Goal: Information Seeking & Learning: Learn about a topic

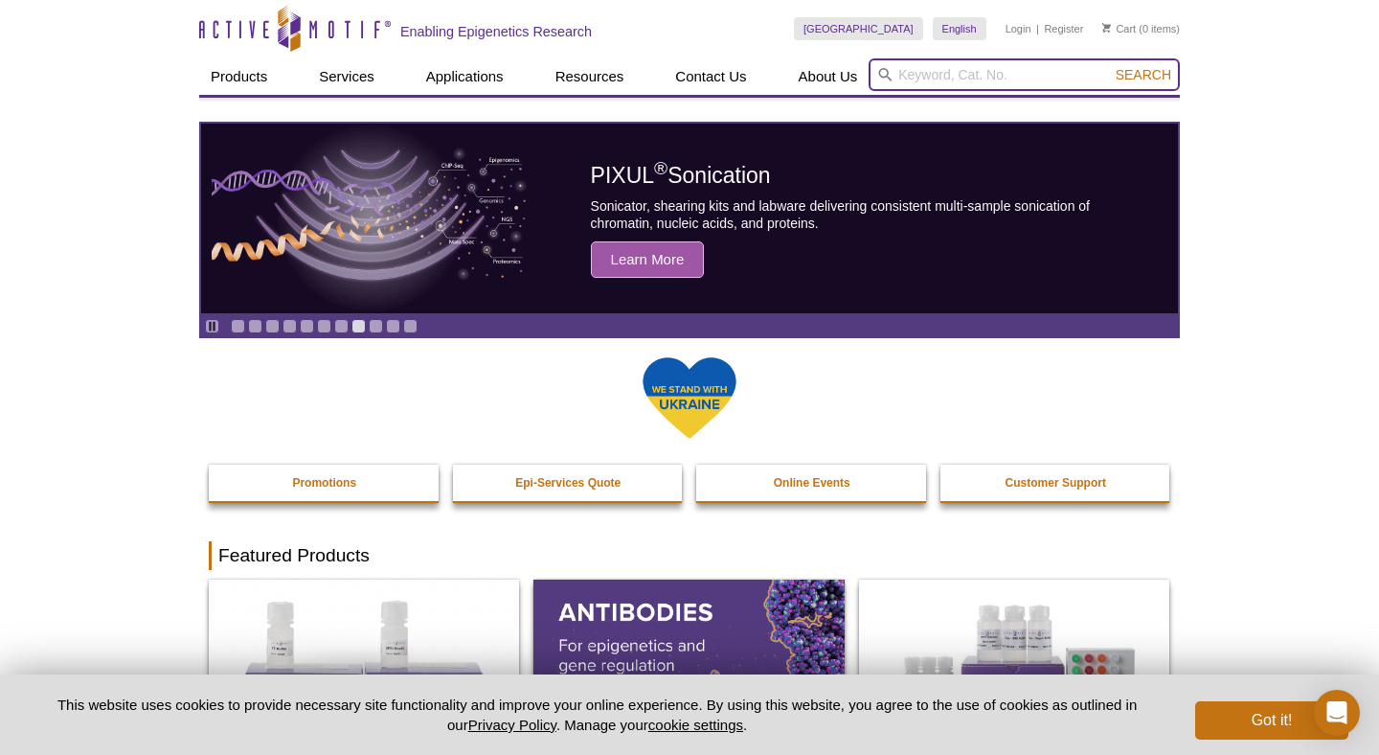
click at [996, 74] on input "search" at bounding box center [1024, 74] width 311 height 33
type input "105321"
click at [1110, 66] on button "Search" at bounding box center [1143, 74] width 67 height 17
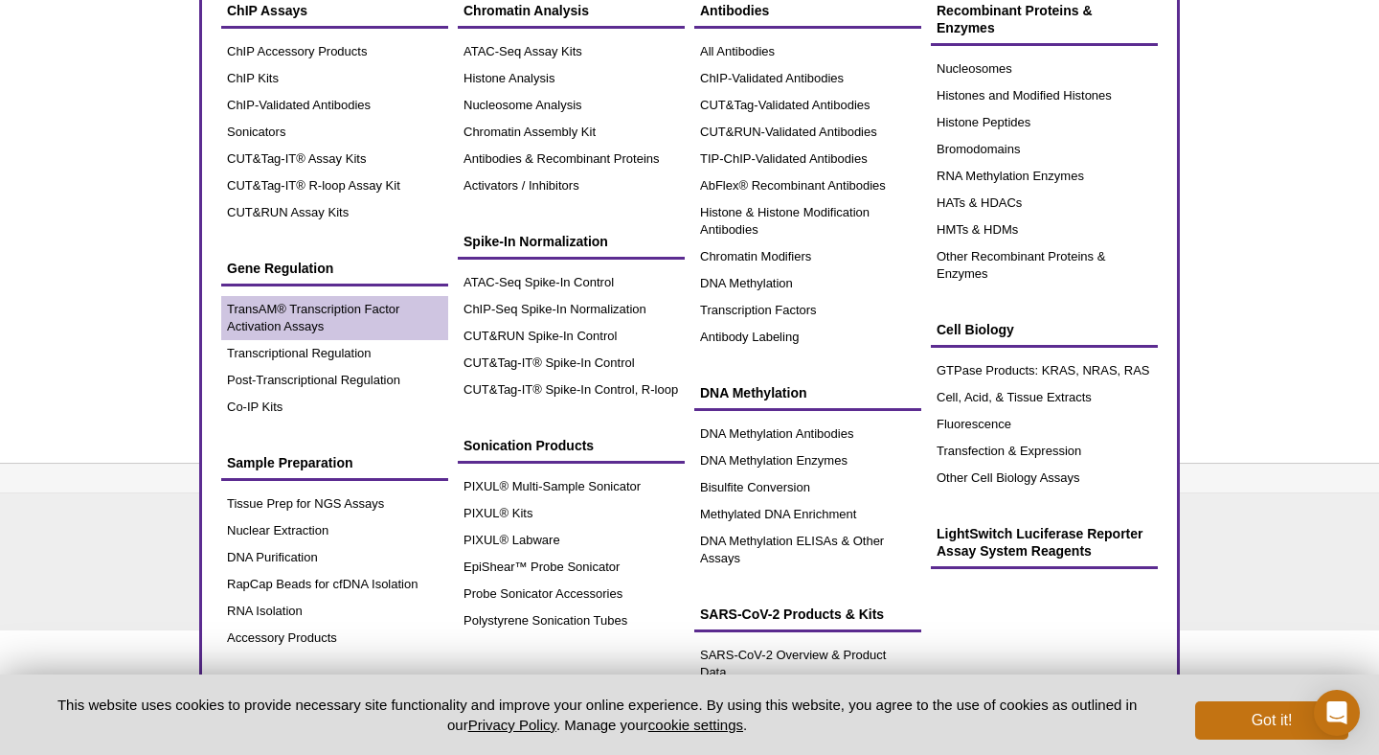
scroll to position [78, 0]
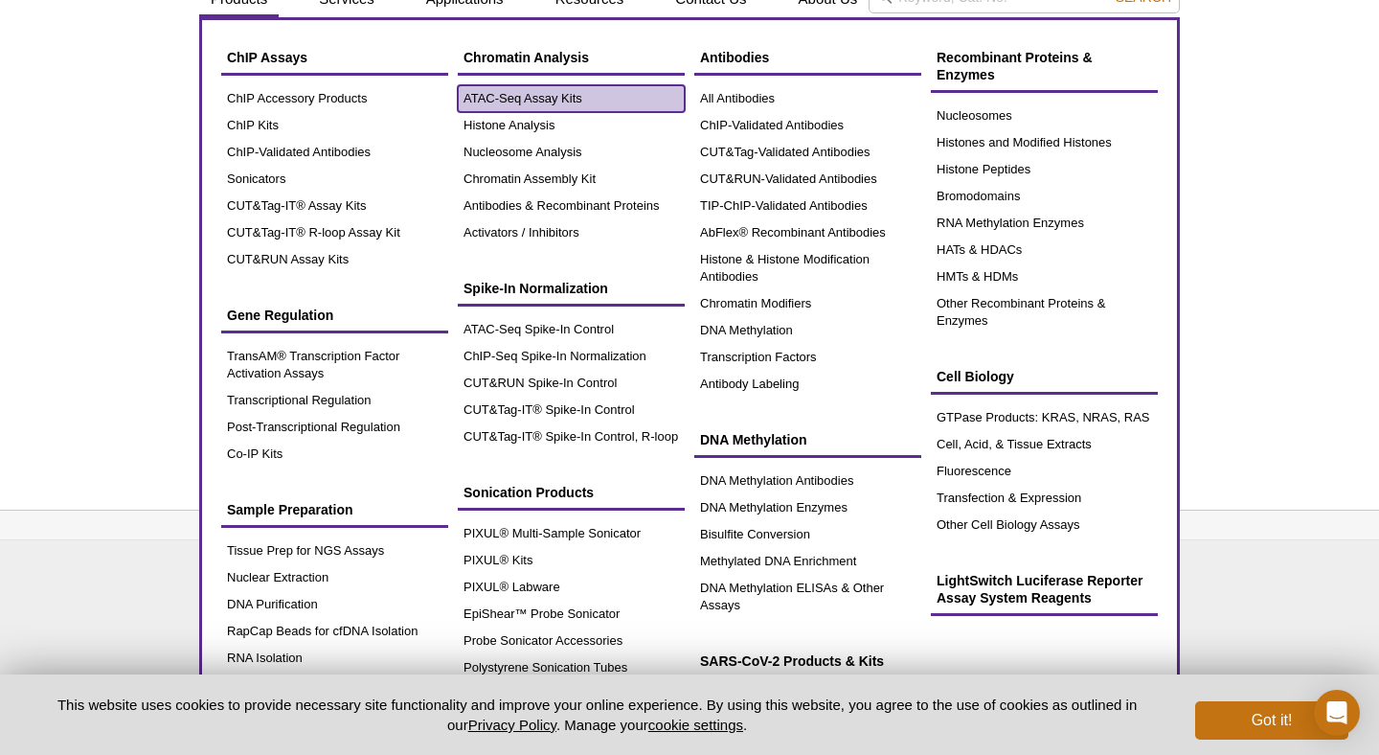
click at [549, 95] on link "ATAC-Seq Assay Kits" at bounding box center [571, 98] width 227 height 27
click at [506, 106] on link "ATAC-Seq Assay Kits" at bounding box center [571, 98] width 227 height 27
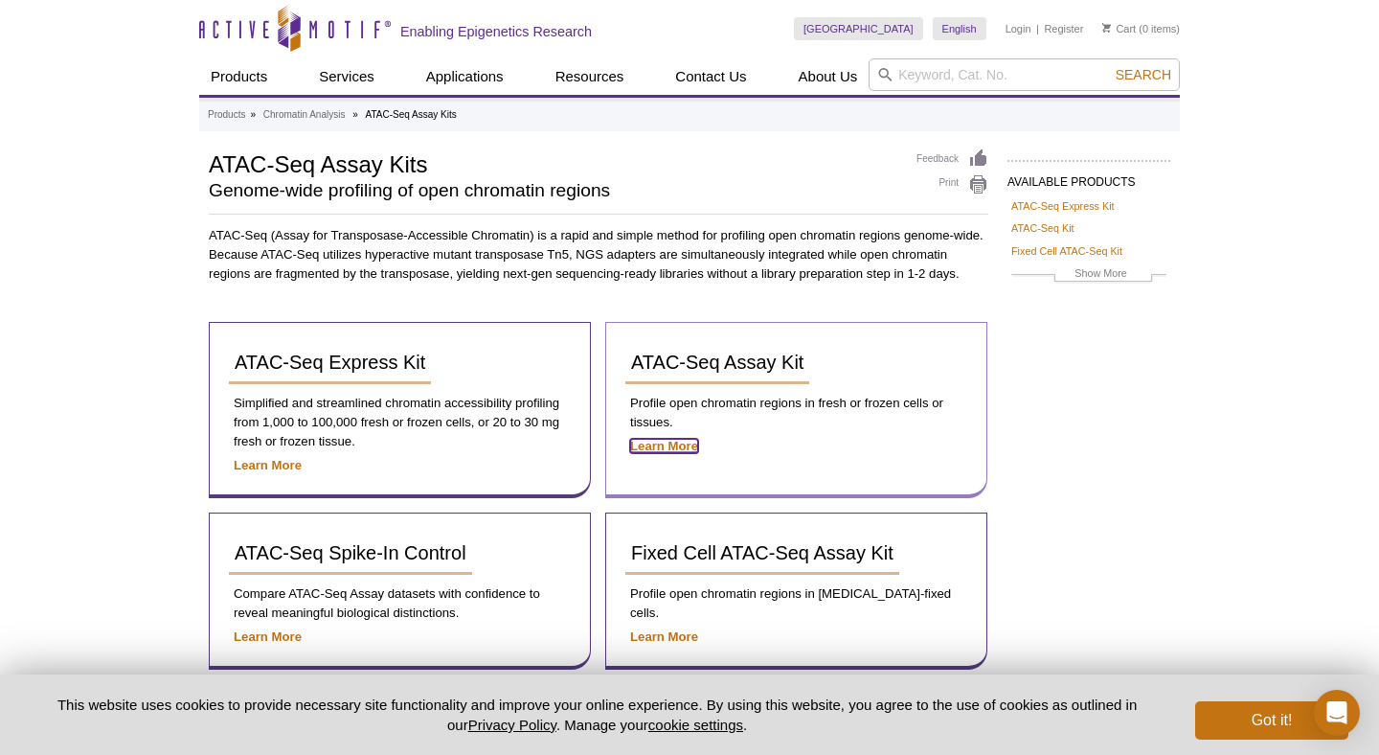
click at [680, 440] on strong "Learn More" at bounding box center [664, 446] width 68 height 14
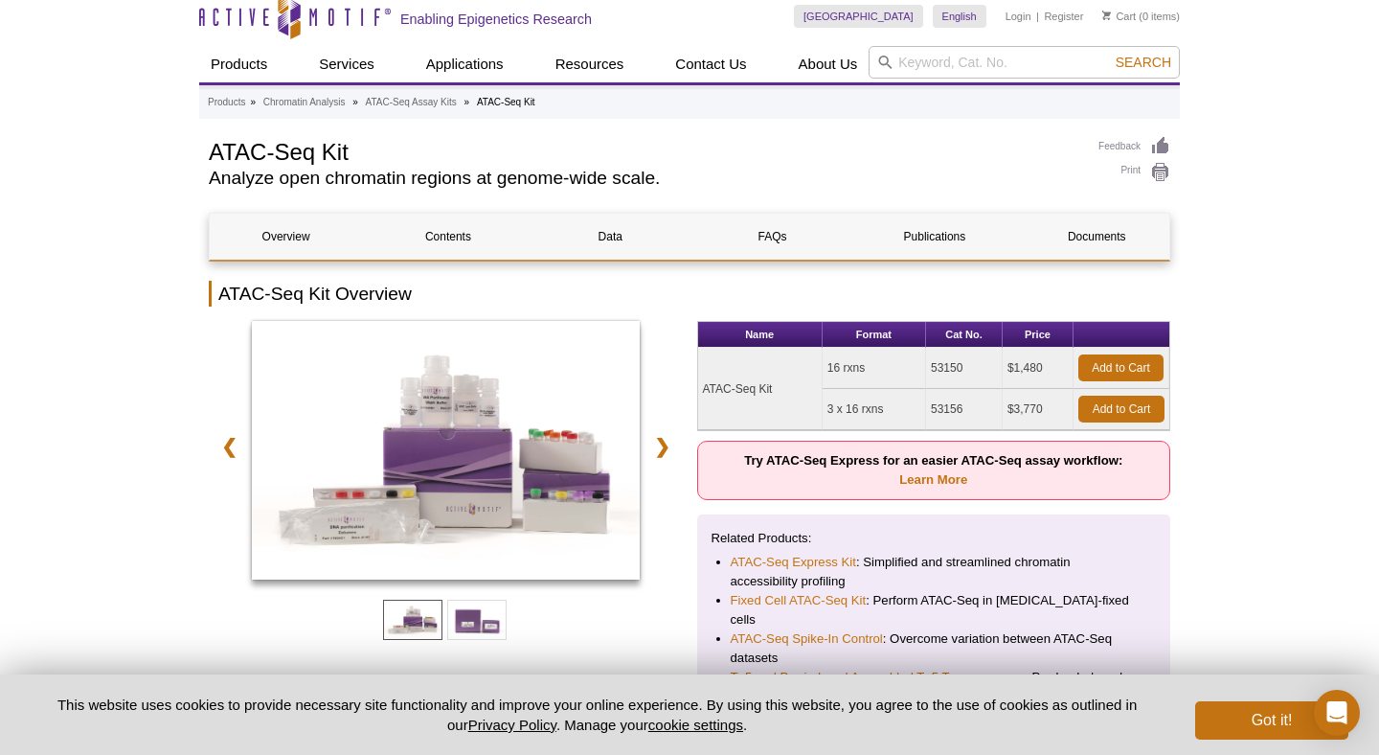
scroll to position [32, 0]
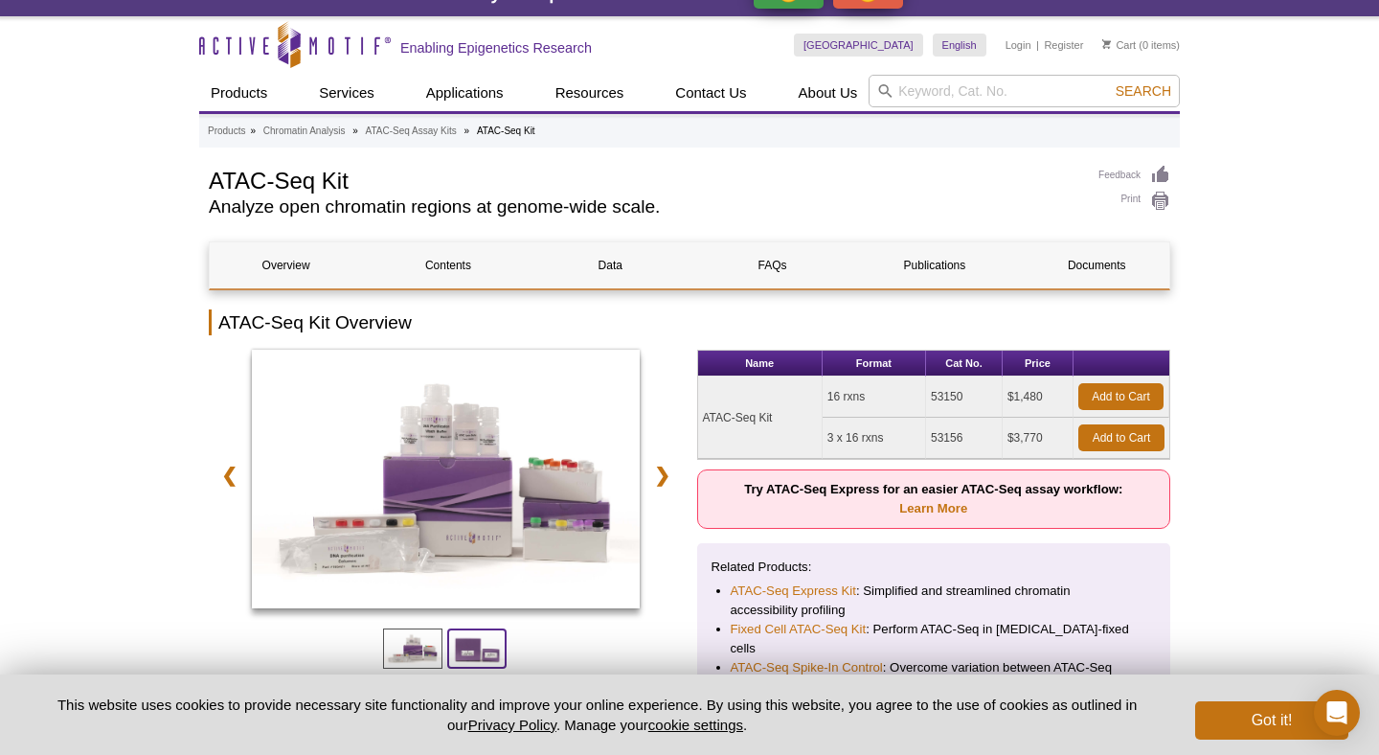
click at [479, 650] on span at bounding box center [476, 648] width 59 height 40
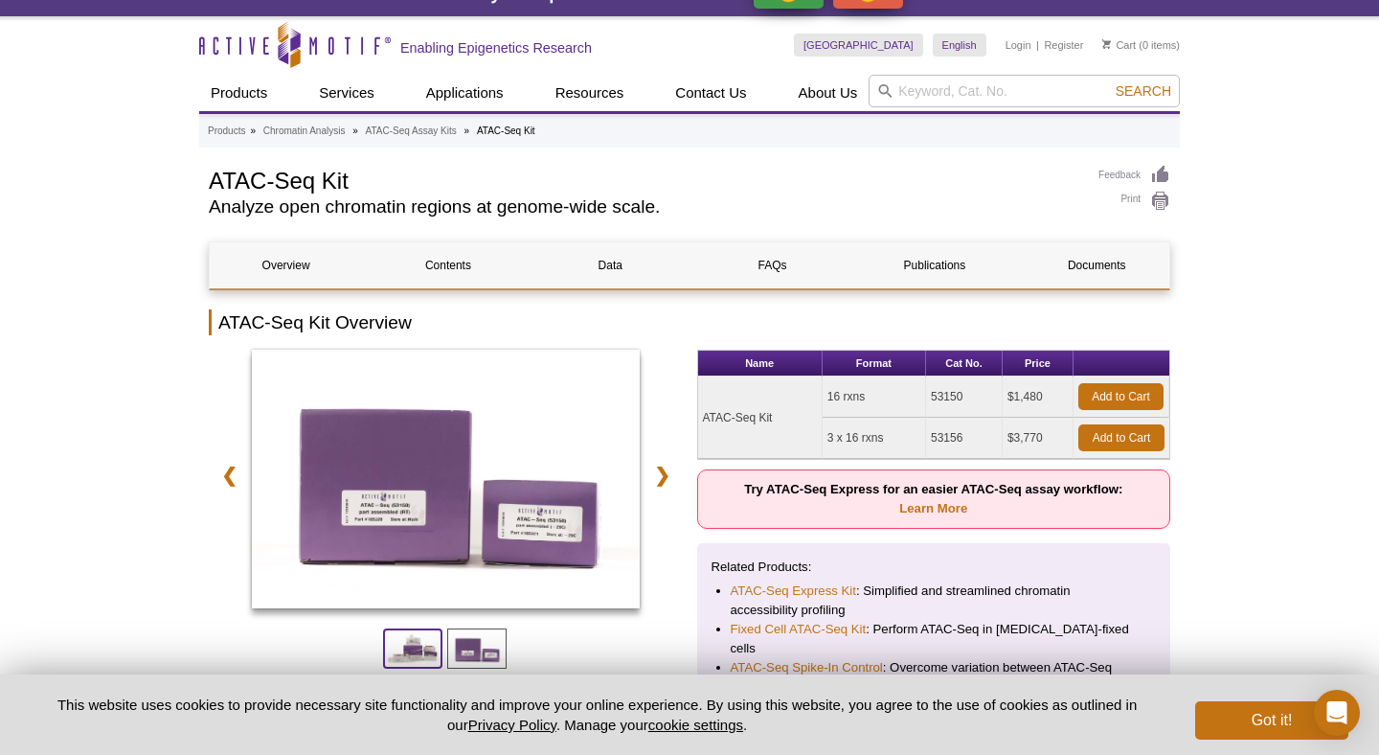
click at [433, 646] on span at bounding box center [412, 648] width 59 height 40
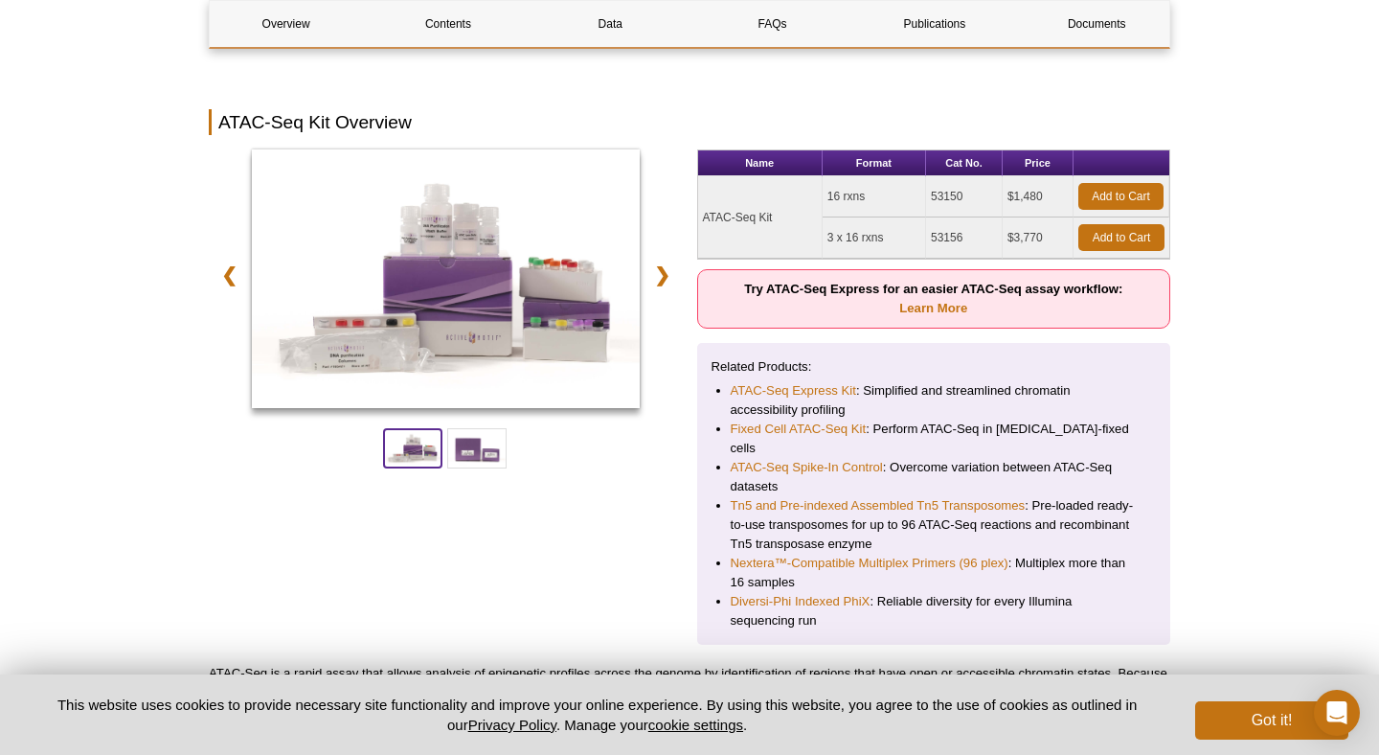
scroll to position [233, 0]
